Goal: Use online tool/utility: Use online tool/utility

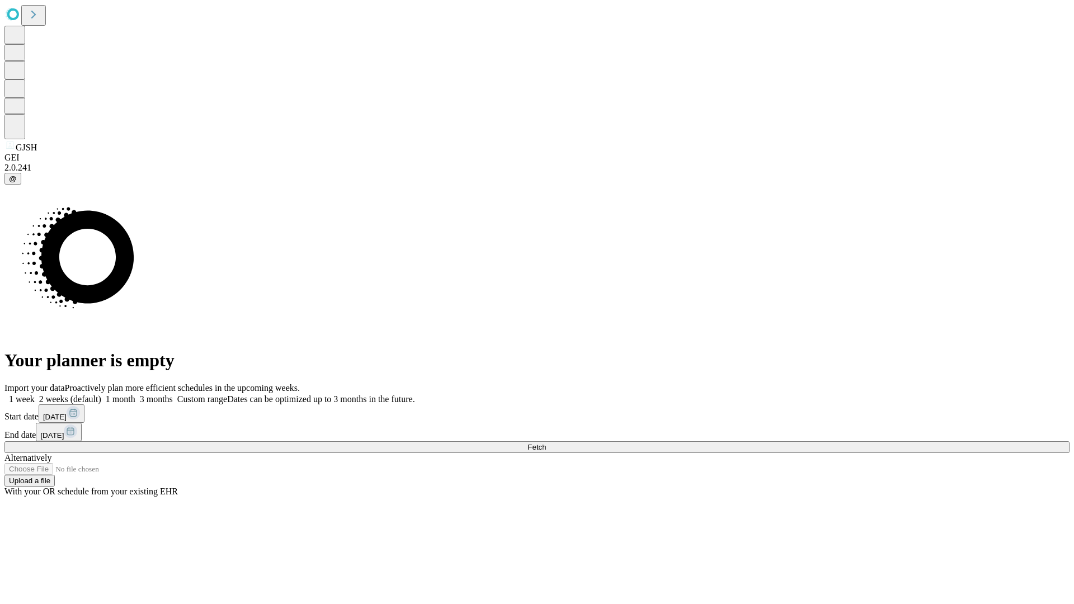
click at [546, 443] on span "Fetch" at bounding box center [537, 447] width 18 height 8
